Goal: Task Accomplishment & Management: Manage account settings

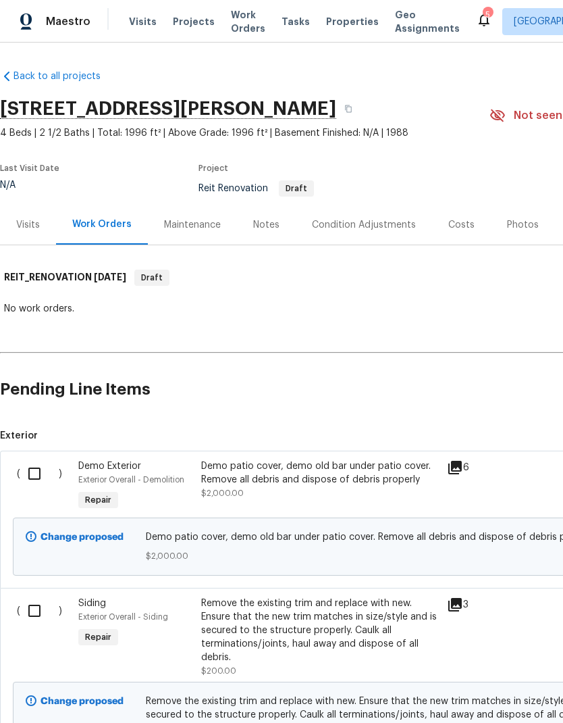
click at [251, 215] on div "Notes" at bounding box center [266, 225] width 59 height 40
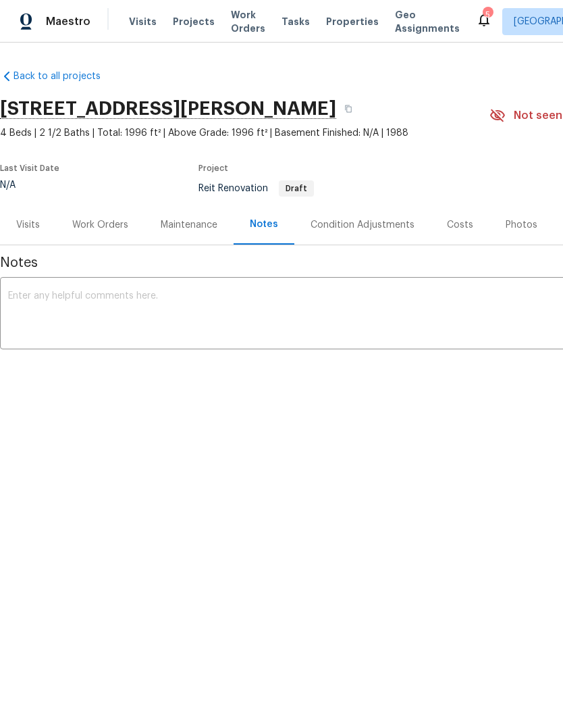
click at [61, 307] on textarea at bounding box center [381, 314] width 747 height 47
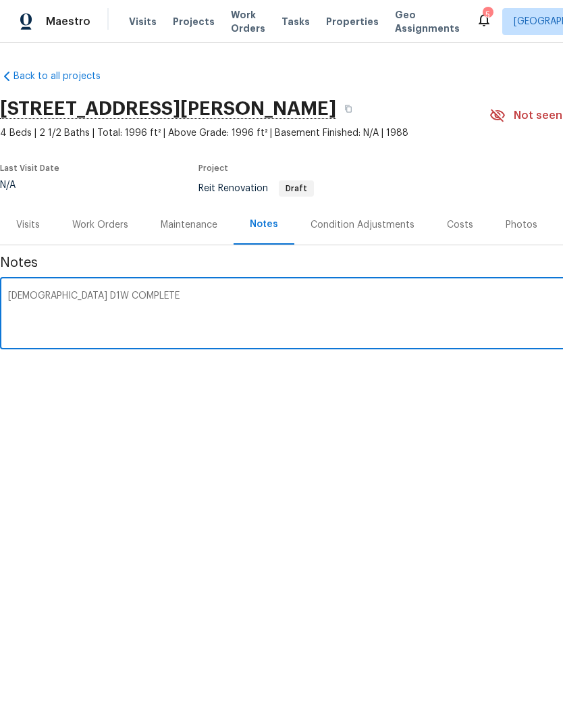
type textarea "[DEMOGRAPHIC_DATA] D1W COMPLETE"
click at [196, 403] on div "Back to all projects [STREET_ADDRESS][PERSON_NAME] 4 Beds | 2 1/2 Baths | Total…" at bounding box center [281, 259] width 563 height 432
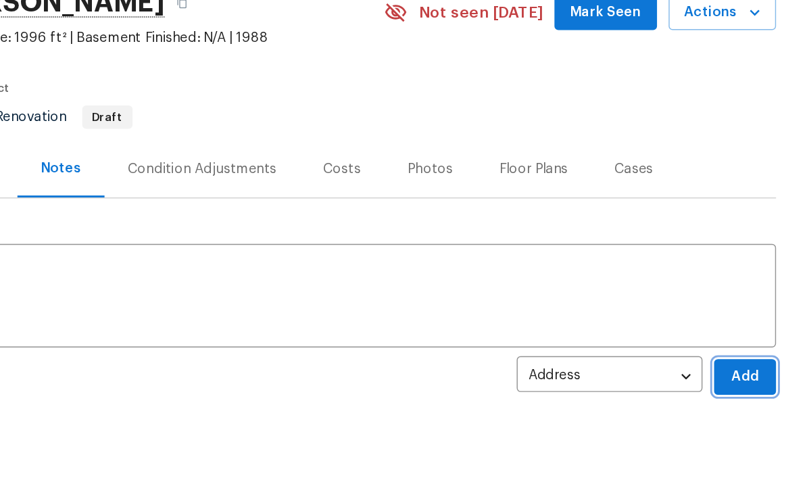
click at [563, 361] on span "Add" at bounding box center [764, 369] width 22 height 17
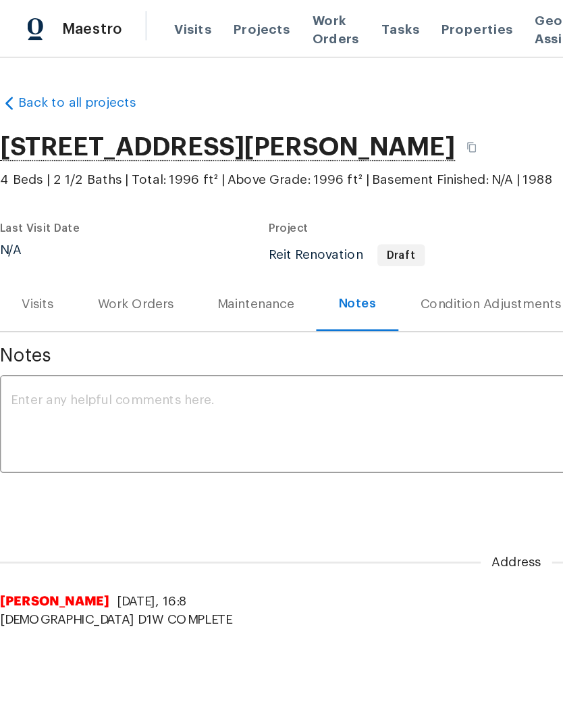
click at [136, 19] on span "Visits" at bounding box center [143, 22] width 28 height 14
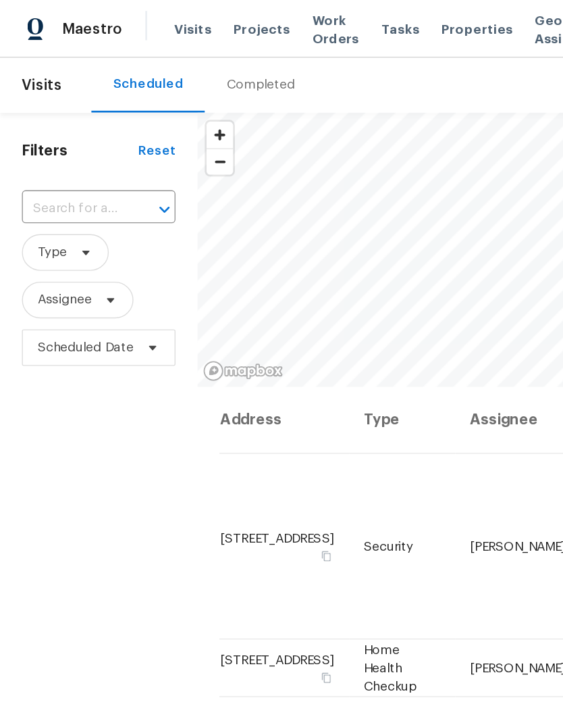
click at [80, 151] on input "text" at bounding box center [54, 154] width 76 height 21
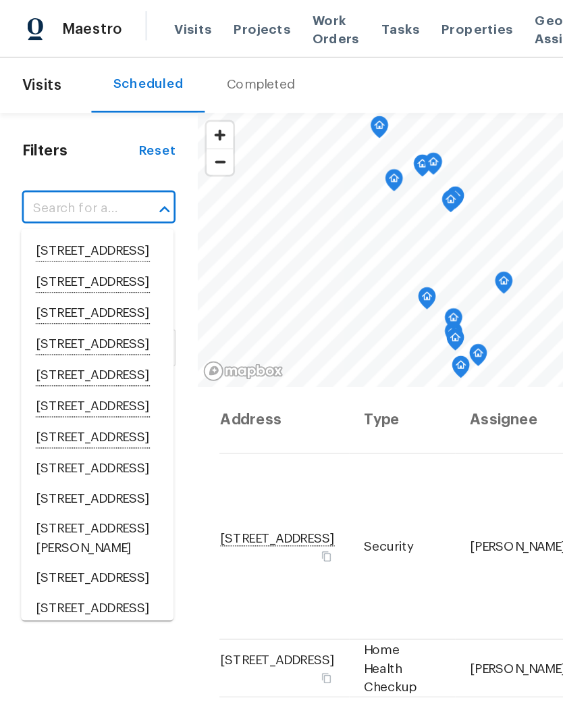
click at [56, 148] on input "text" at bounding box center [54, 154] width 76 height 21
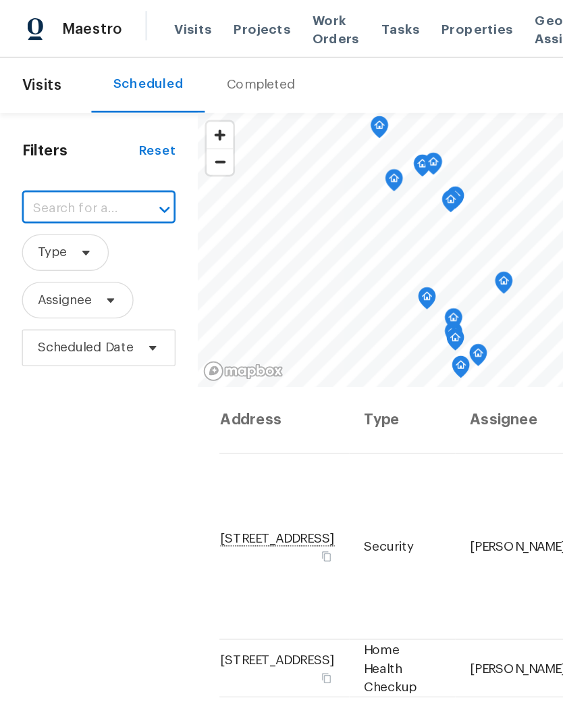
paste input "[STREET_ADDRESS]"
type input "[STREET_ADDRESS]"
click at [52, 188] on li "[STREET_ADDRESS]" at bounding box center [72, 185] width 113 height 22
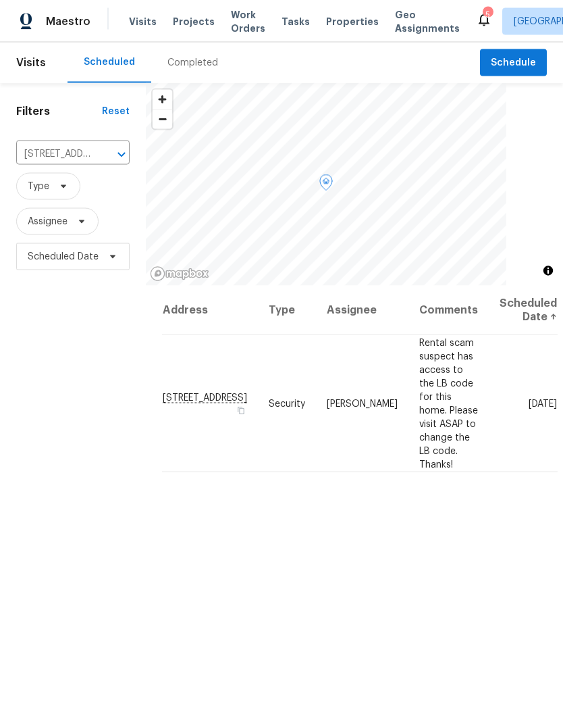
click at [0, 0] on icon at bounding box center [0, 0] width 0 height 0
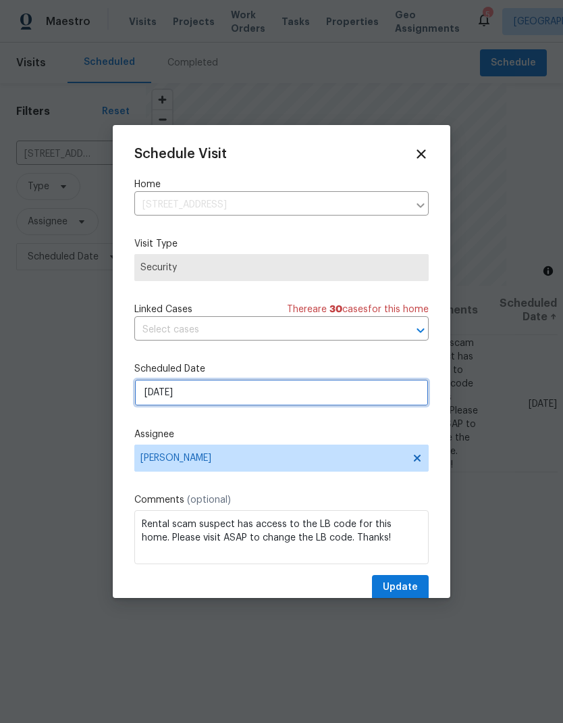
click at [175, 405] on input "[DATE]" at bounding box center [281, 392] width 295 height 27
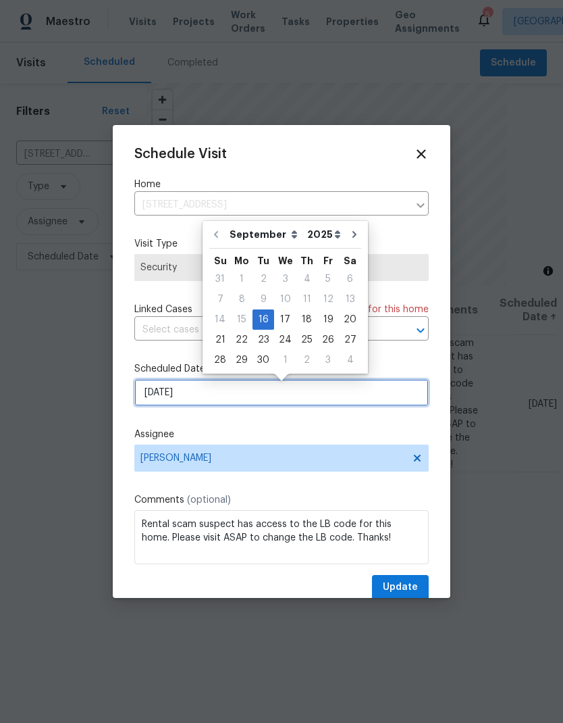
scroll to position [1, 0]
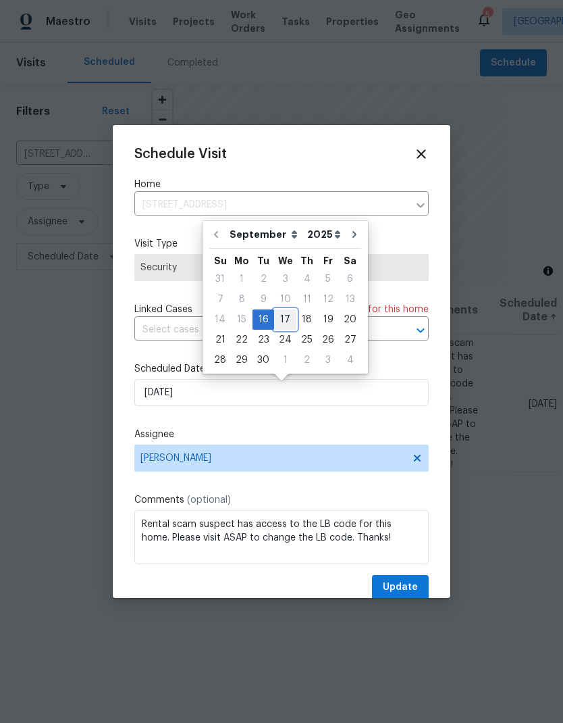
click at [279, 320] on div "17" at bounding box center [285, 319] width 22 height 19
type input "[DATE]"
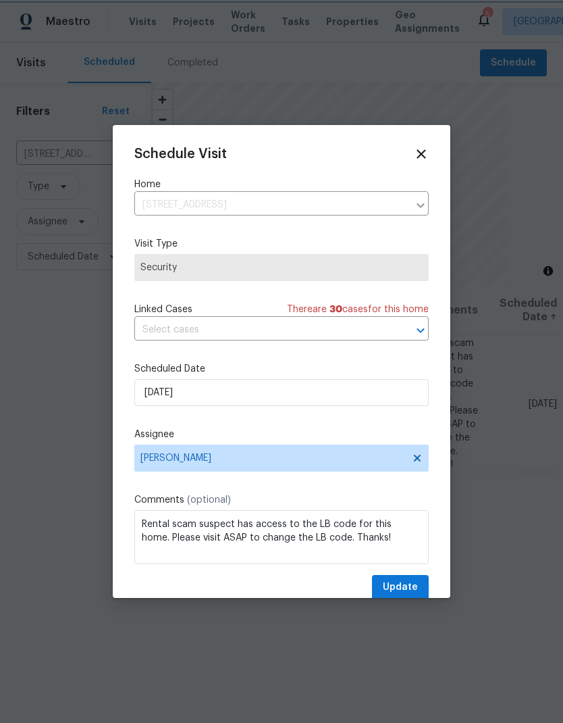
scroll to position [1, 0]
click at [392, 583] on span "Update" at bounding box center [400, 587] width 35 height 17
